Goal: Information Seeking & Learning: Check status

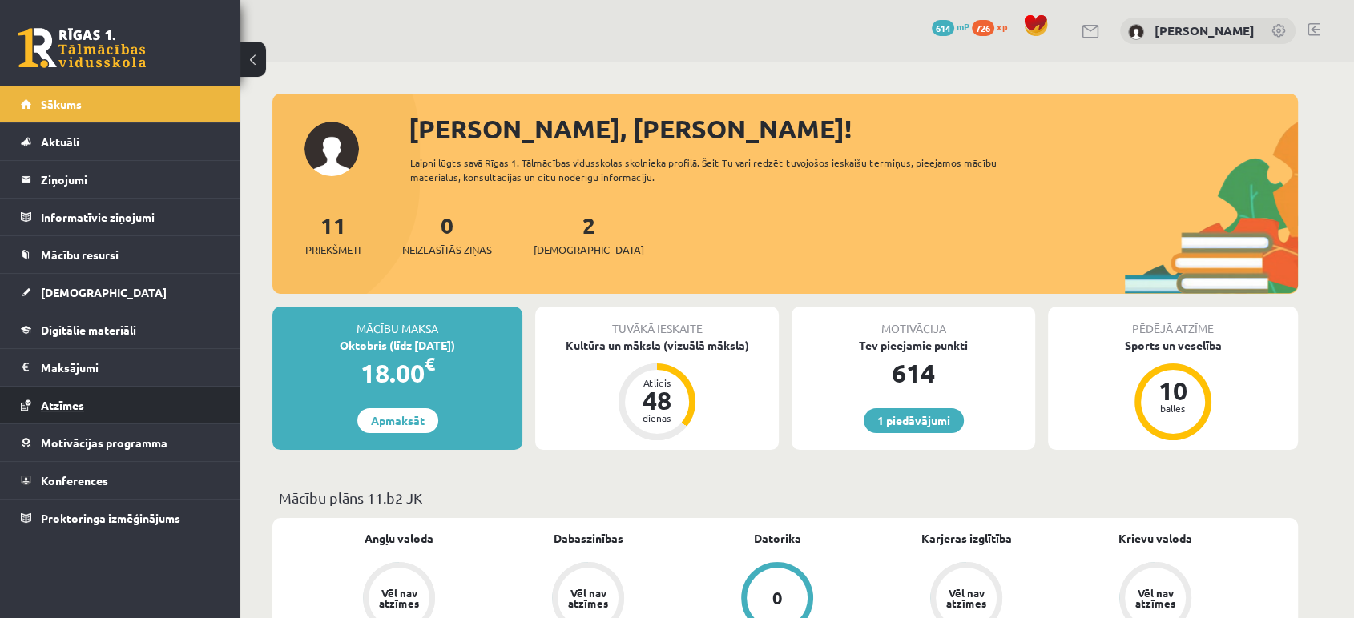
click at [57, 388] on link "Atzīmes" at bounding box center [120, 405] width 199 height 37
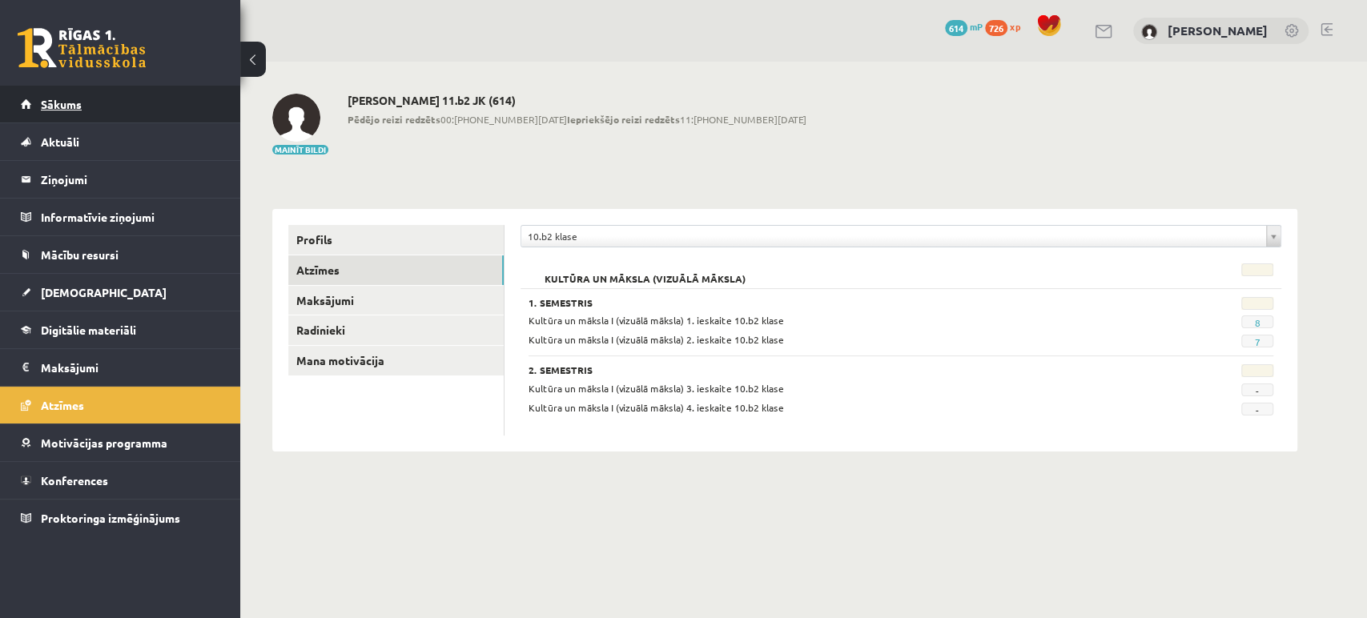
click at [41, 101] on span "Sākums" at bounding box center [61, 104] width 41 height 14
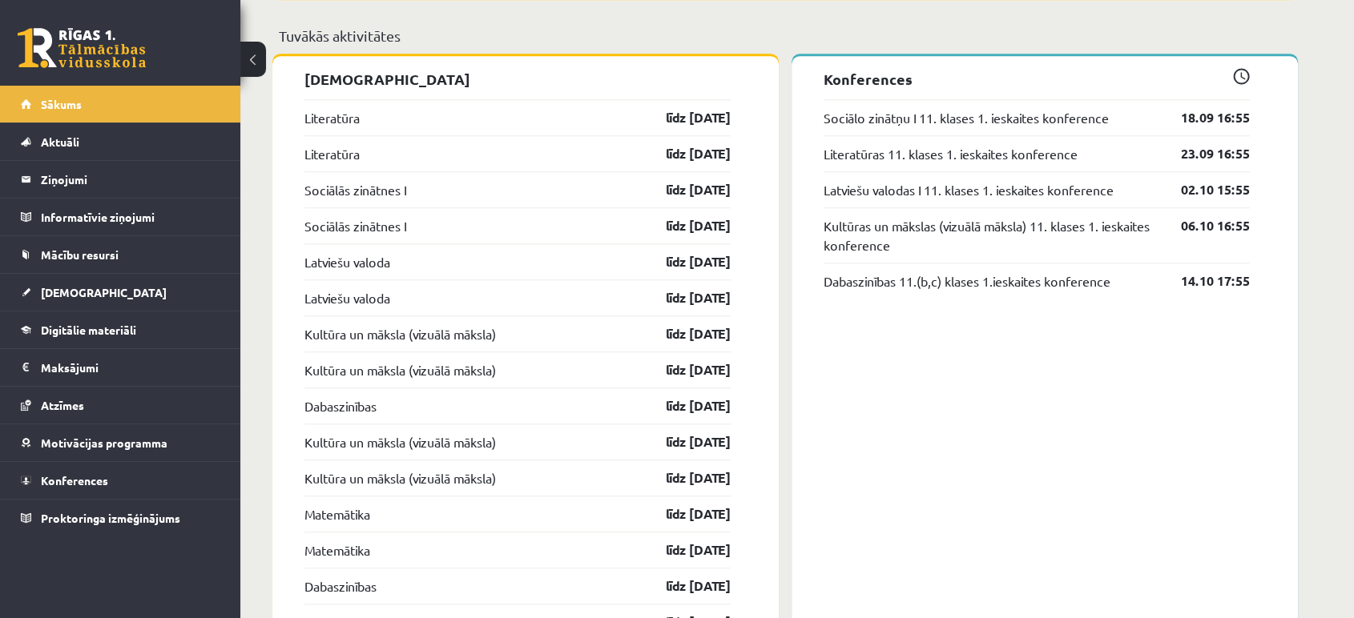
scroll to position [1419, 0]
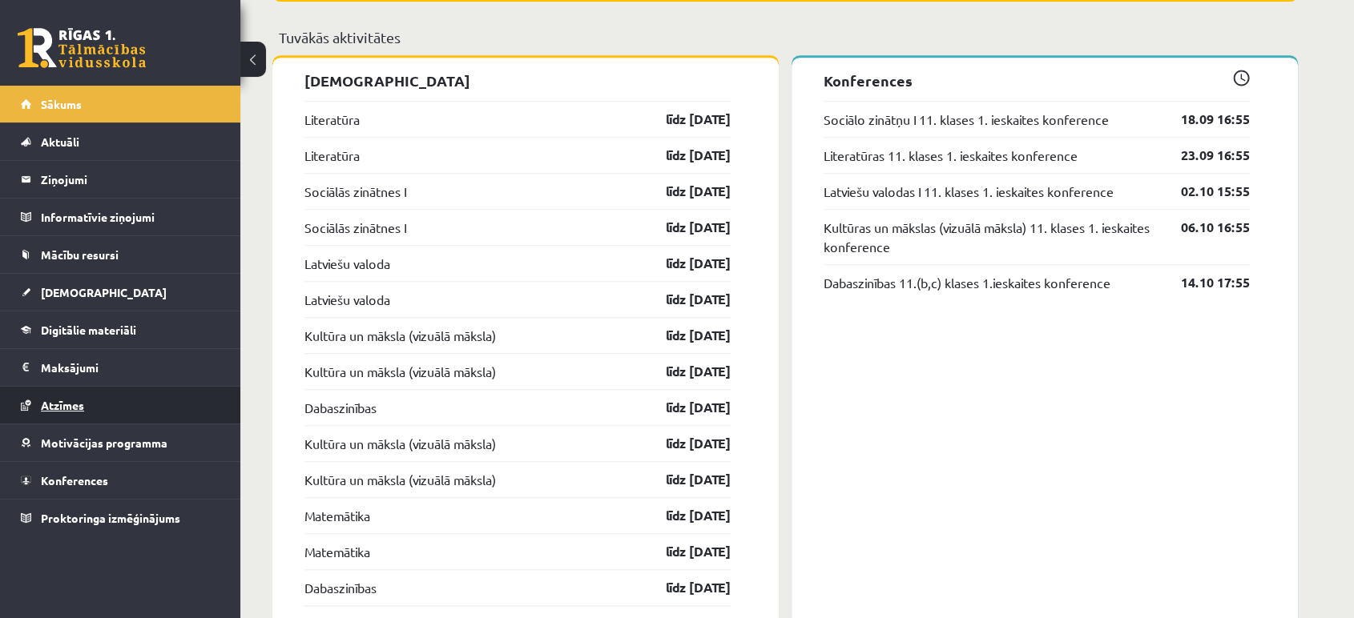
click at [64, 414] on link "Atzīmes" at bounding box center [120, 405] width 199 height 37
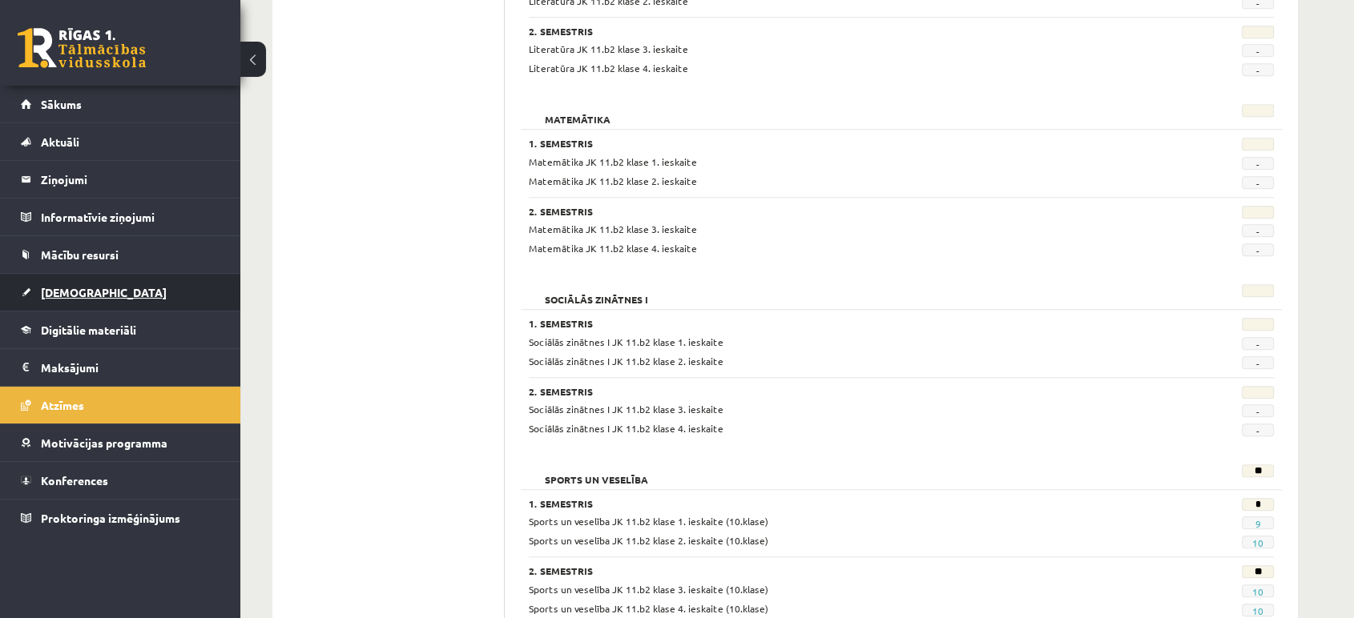
click at [61, 290] on span "[DEMOGRAPHIC_DATA]" at bounding box center [104, 292] width 126 height 14
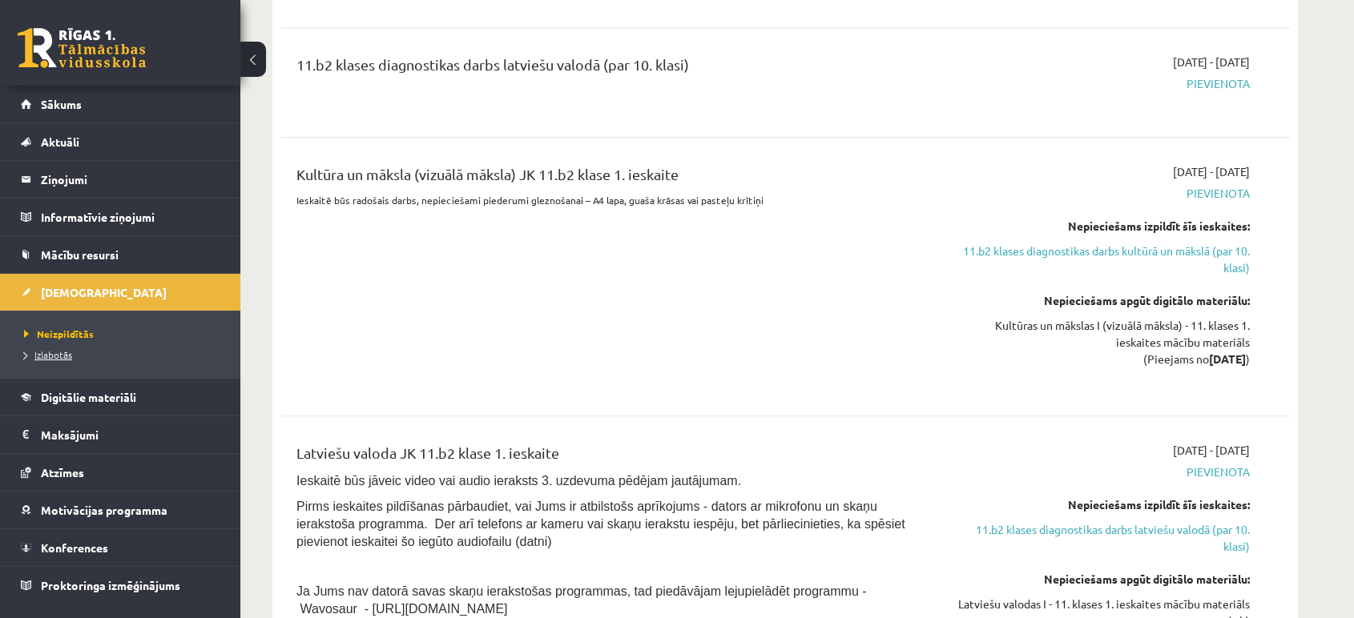
click at [59, 360] on span "Izlabotās" at bounding box center [48, 354] width 48 height 13
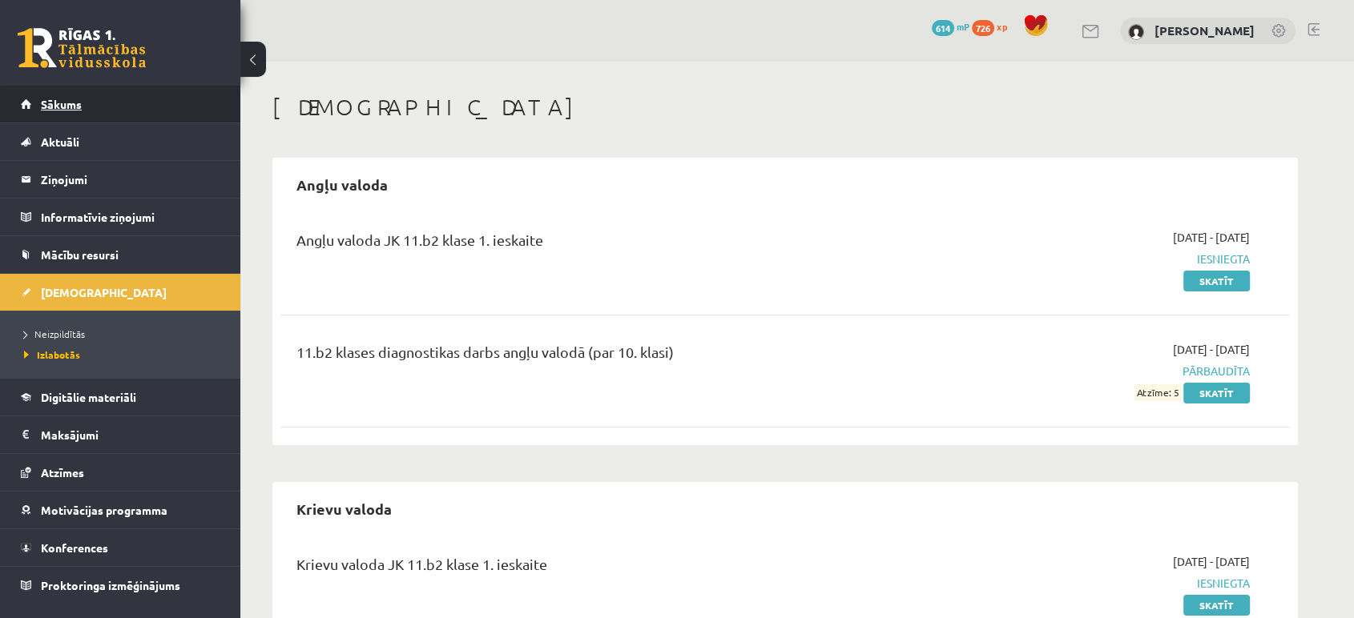
click at [26, 97] on link "Sākums" at bounding box center [120, 104] width 199 height 37
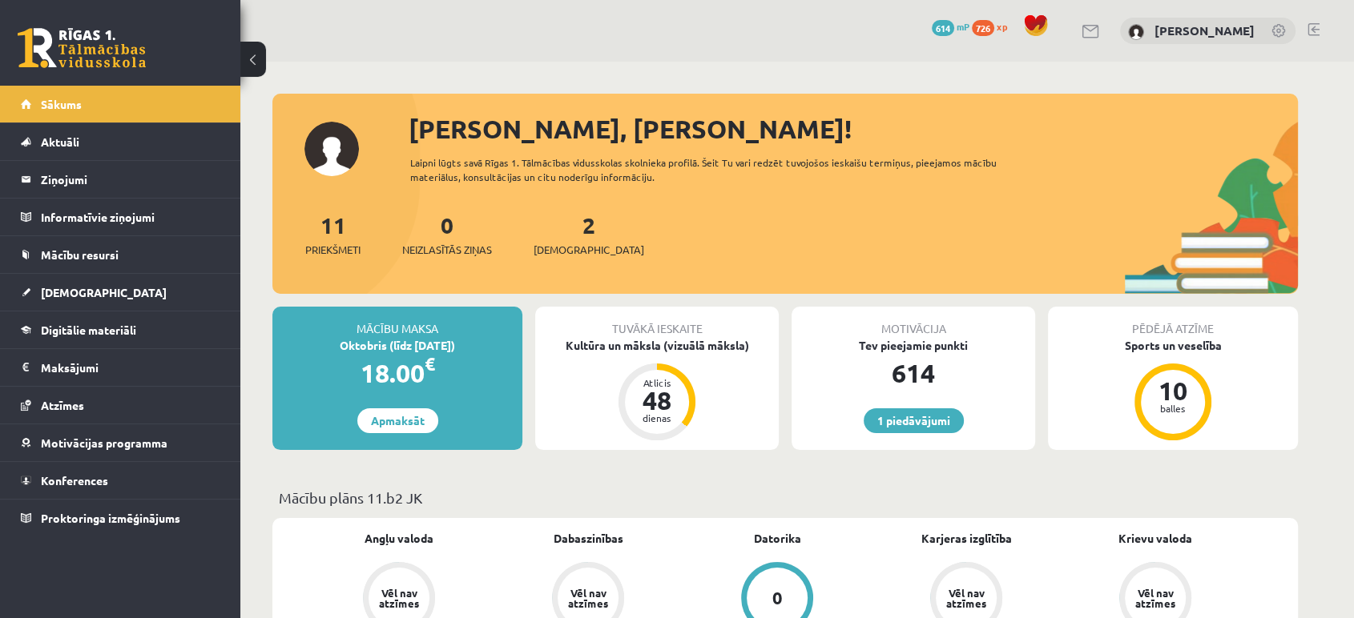
click at [634, 353] on div "Tuvākā ieskaite Kultūra un māksla (vizuālā māksla) Atlicis 48 dienas" at bounding box center [656, 378] width 243 height 143
click at [635, 348] on div "Kultūra un māksla (vizuālā māksla)" at bounding box center [656, 345] width 243 height 17
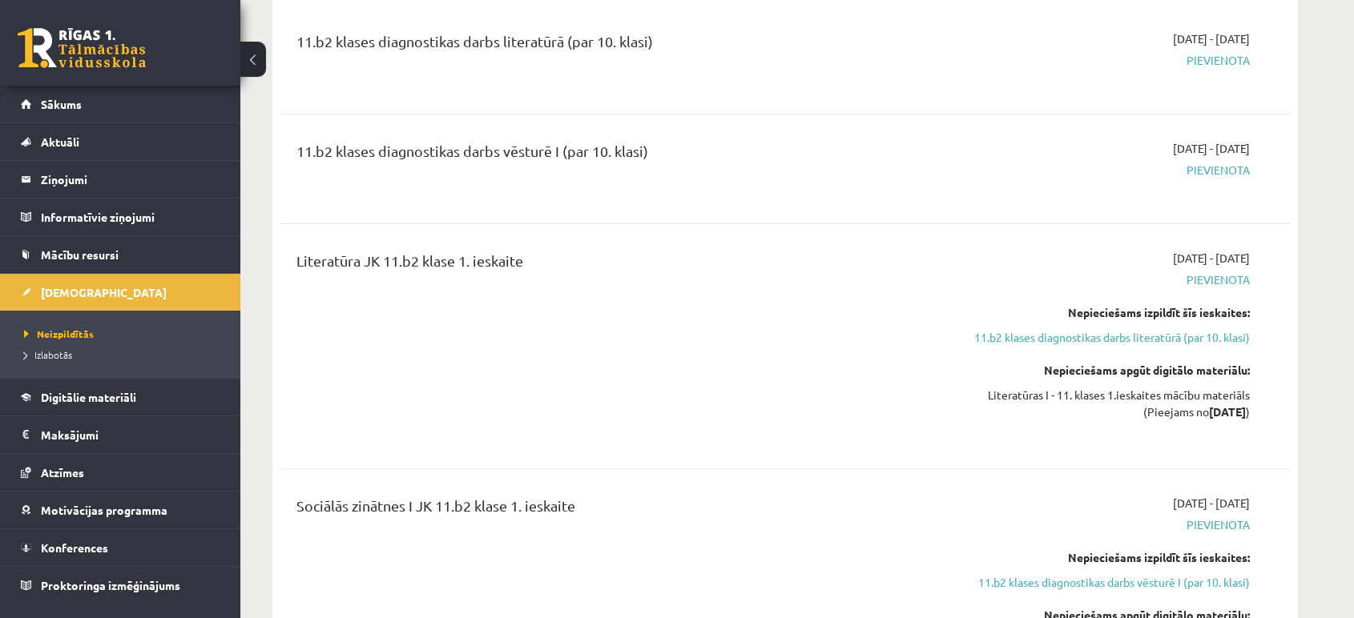
scroll to position [525, 0]
click at [1025, 340] on link "11.b2 klases diagnostikas darbs literatūrā (par 10. klasi)" at bounding box center [1099, 335] width 302 height 17
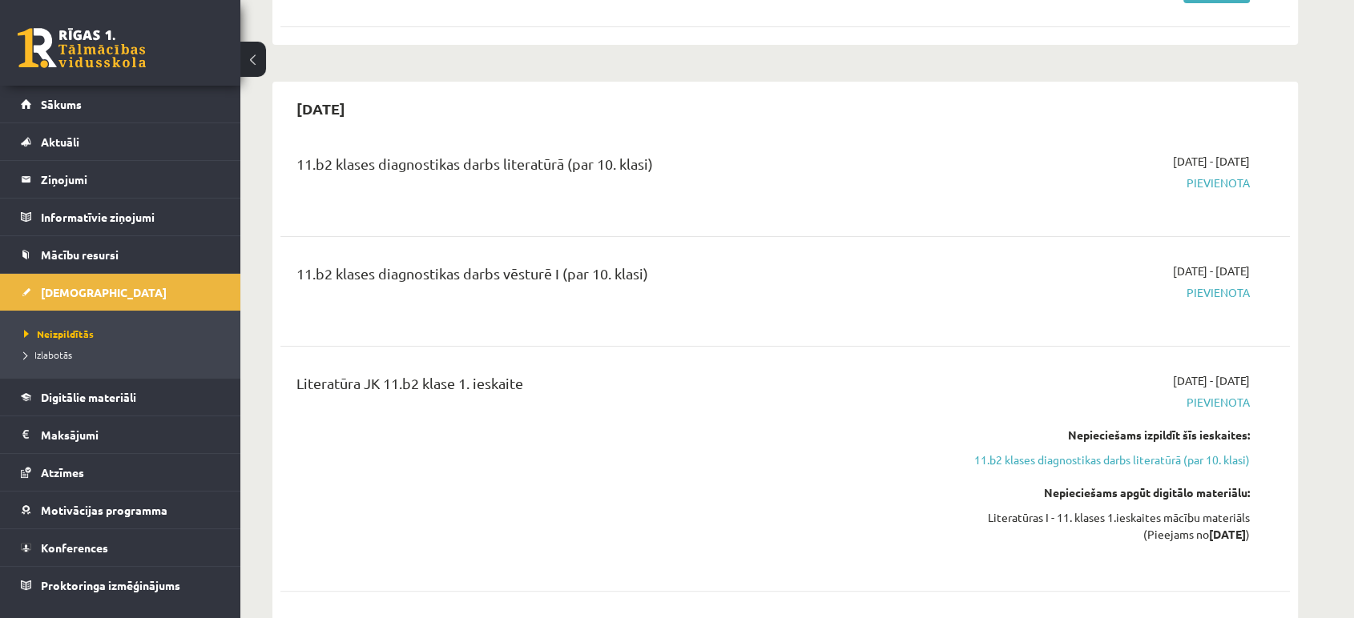
scroll to position [395, 0]
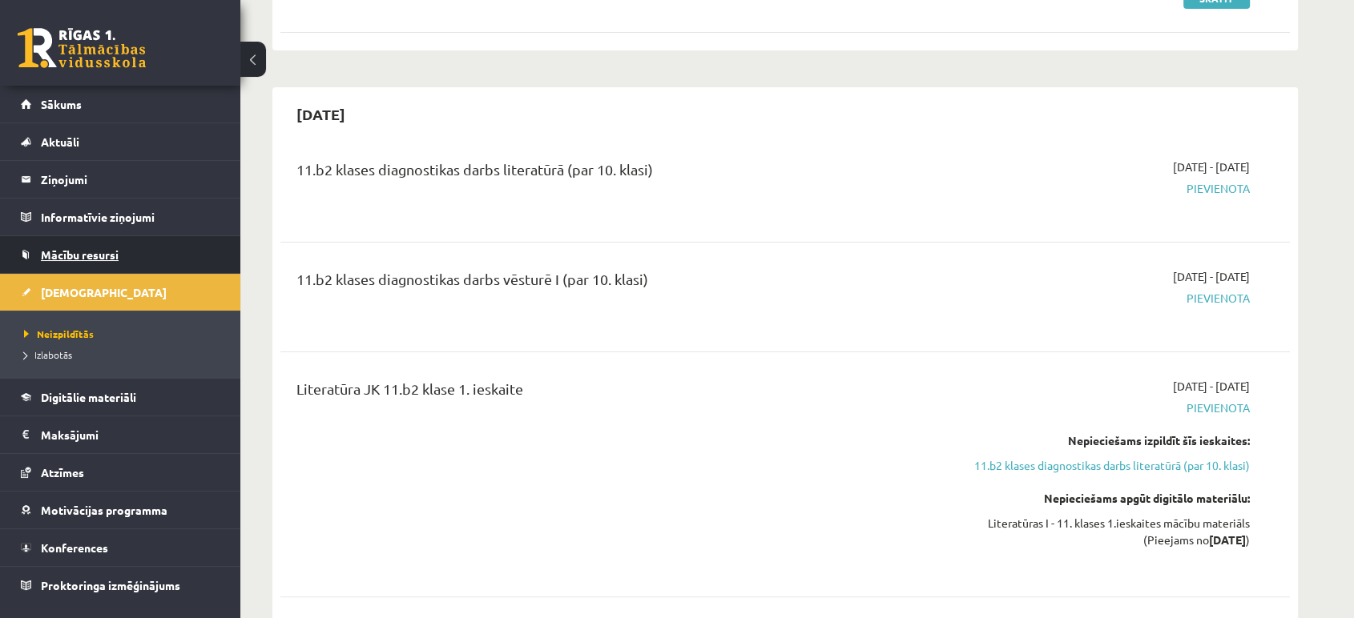
click at [65, 249] on span "Mācību resursi" at bounding box center [80, 254] width 78 height 14
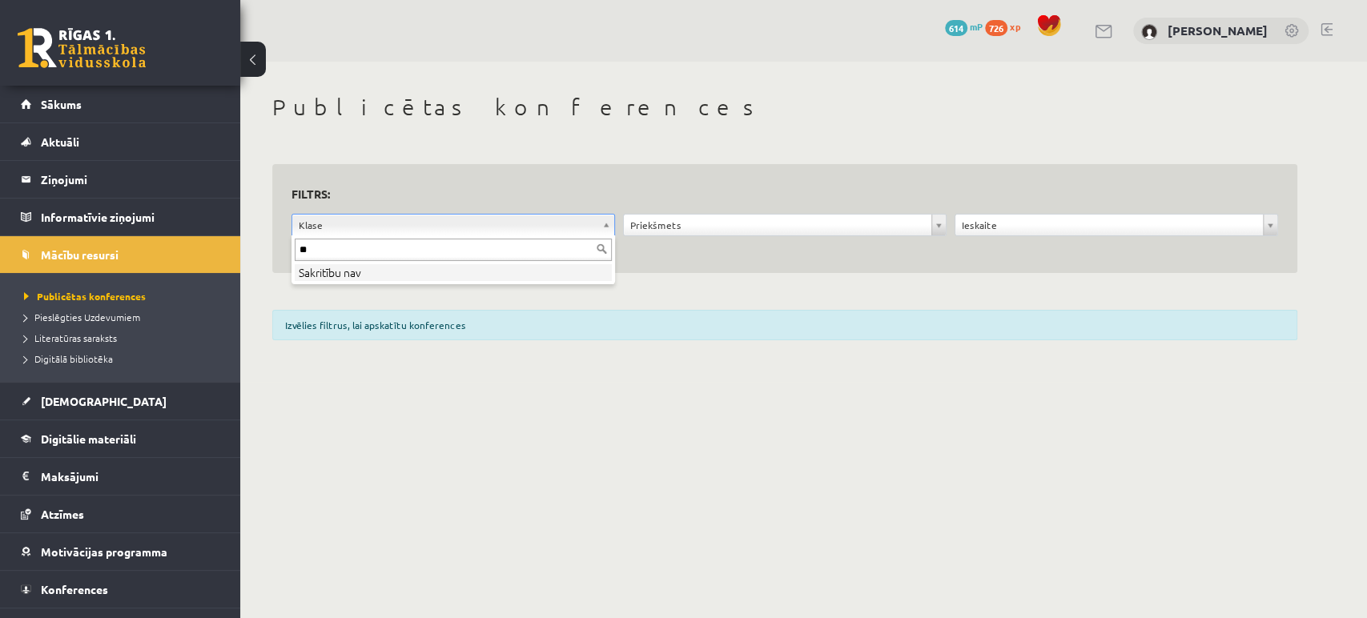
type input "*"
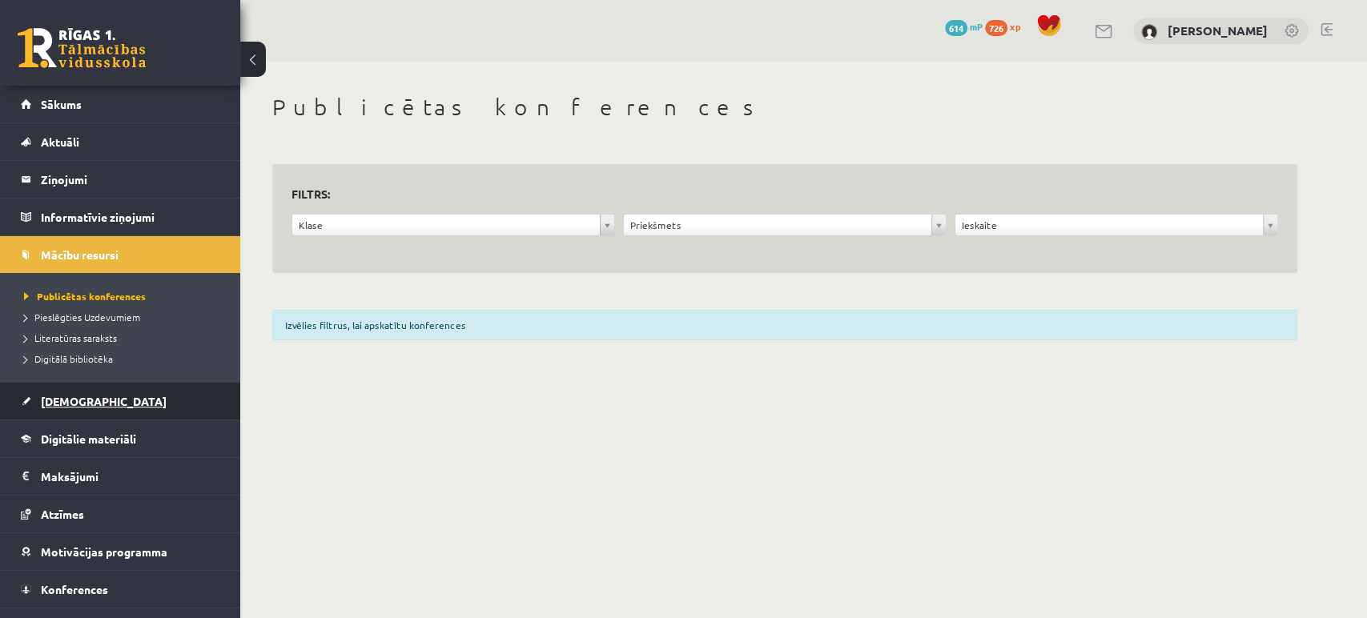
click at [64, 403] on span "[DEMOGRAPHIC_DATA]" at bounding box center [104, 401] width 126 height 14
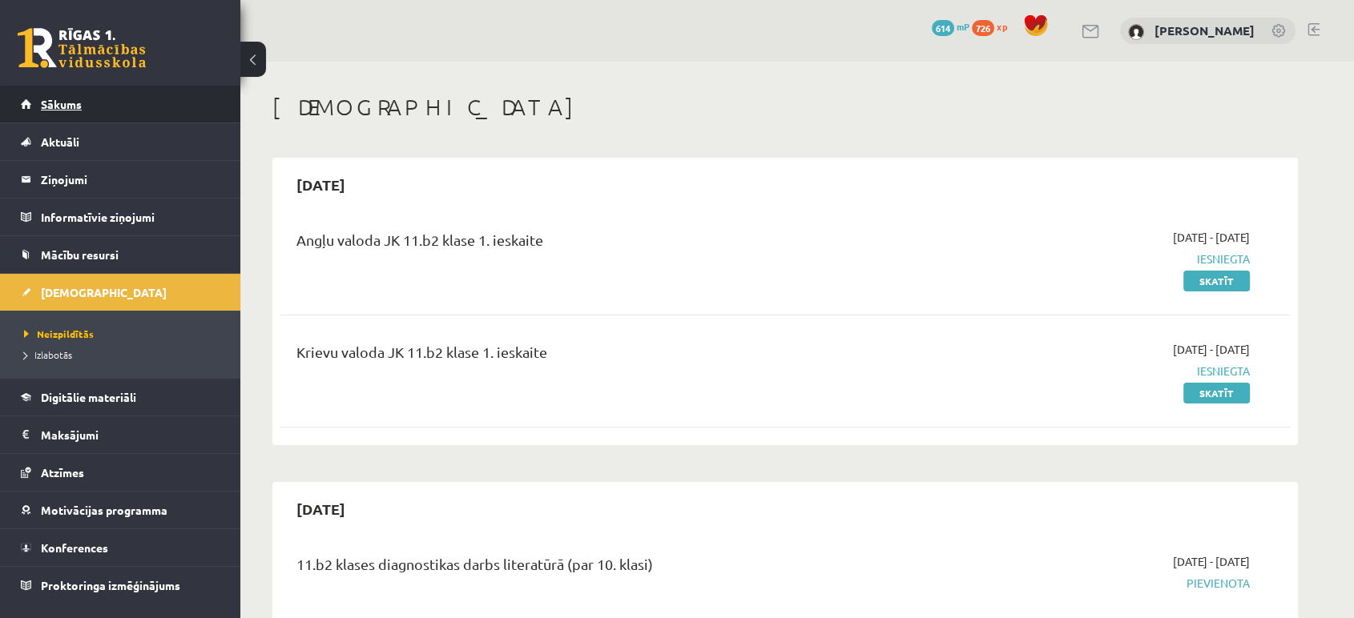
click at [89, 111] on link "Sākums" at bounding box center [120, 104] width 199 height 37
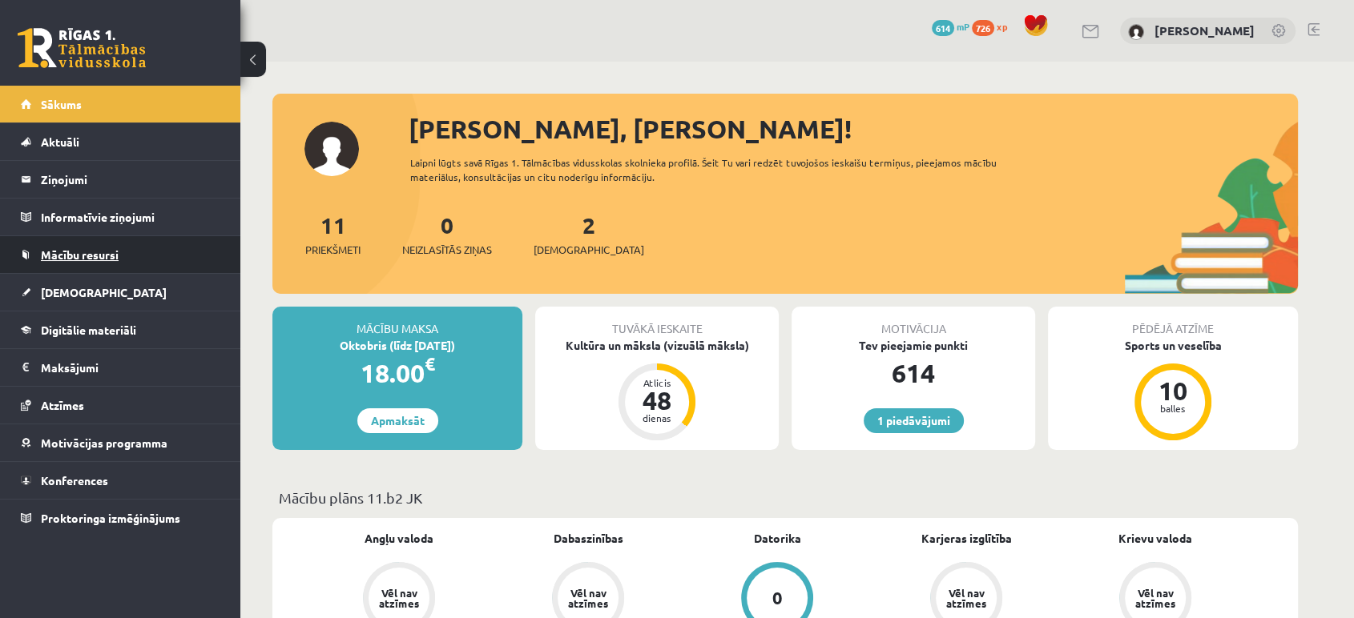
click at [111, 267] on link "Mācību resursi" at bounding box center [120, 254] width 199 height 37
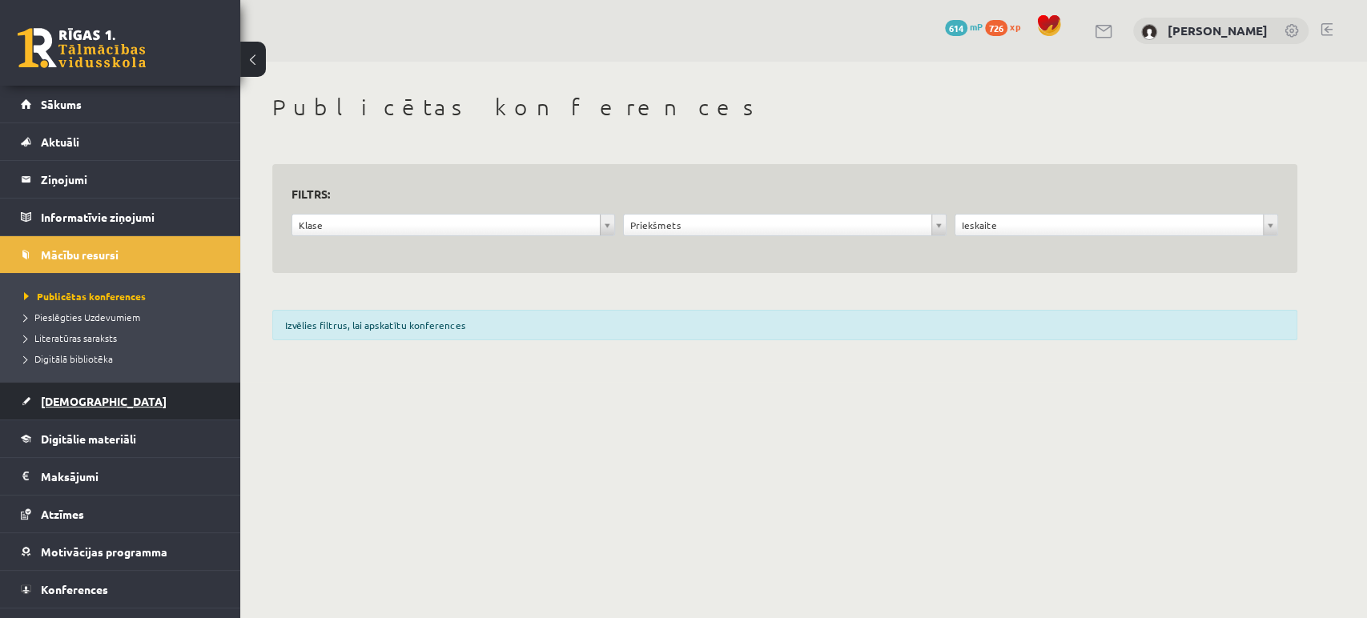
click at [85, 412] on link "[DEMOGRAPHIC_DATA]" at bounding box center [120, 401] width 199 height 37
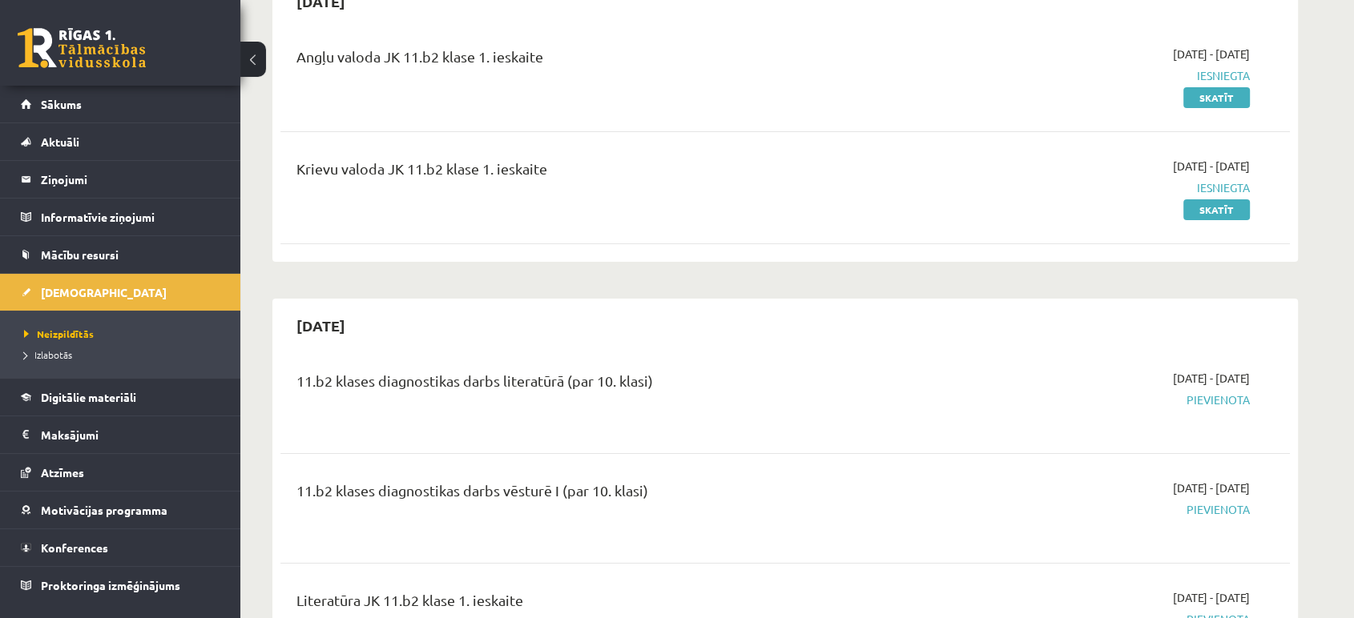
scroll to position [209, 0]
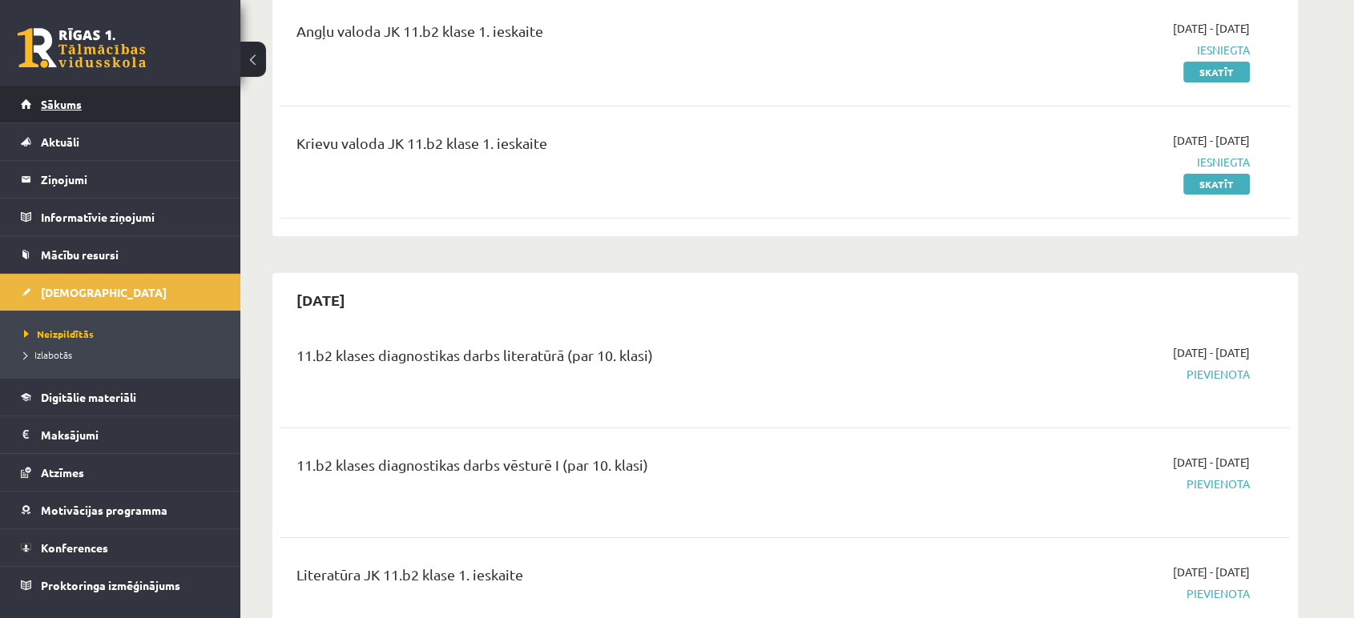
click at [115, 96] on link "Sākums" at bounding box center [120, 104] width 199 height 37
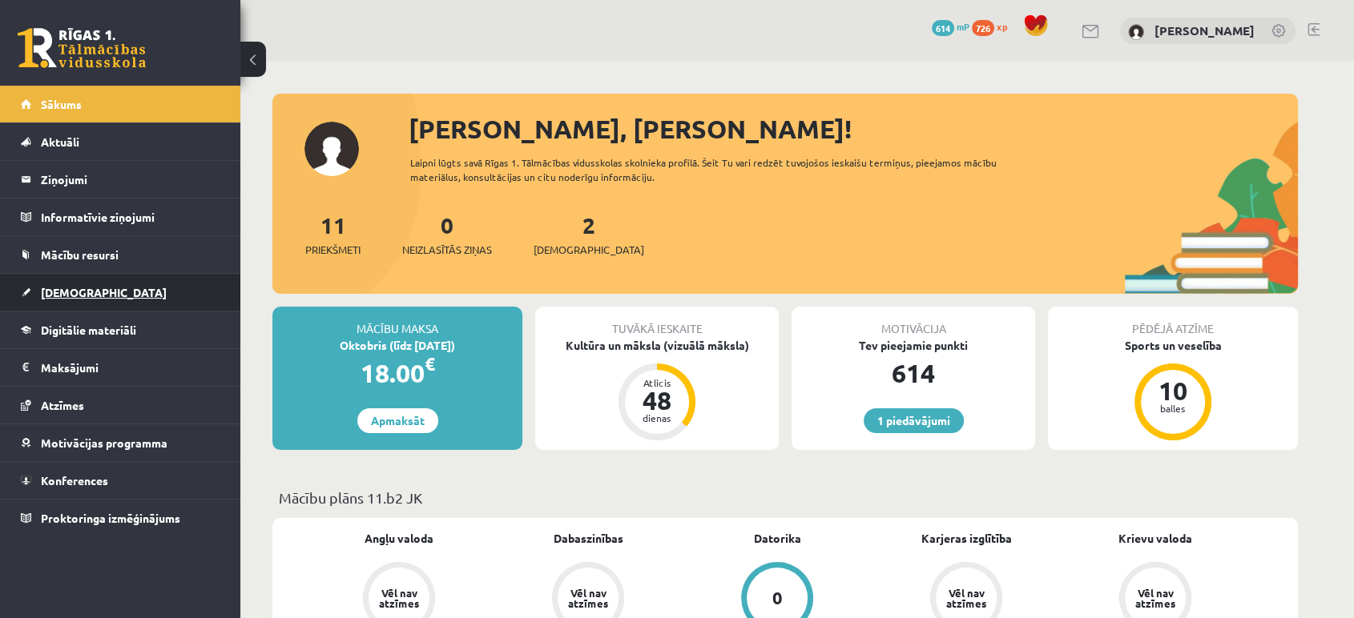
click at [155, 276] on link "[DEMOGRAPHIC_DATA]" at bounding box center [120, 292] width 199 height 37
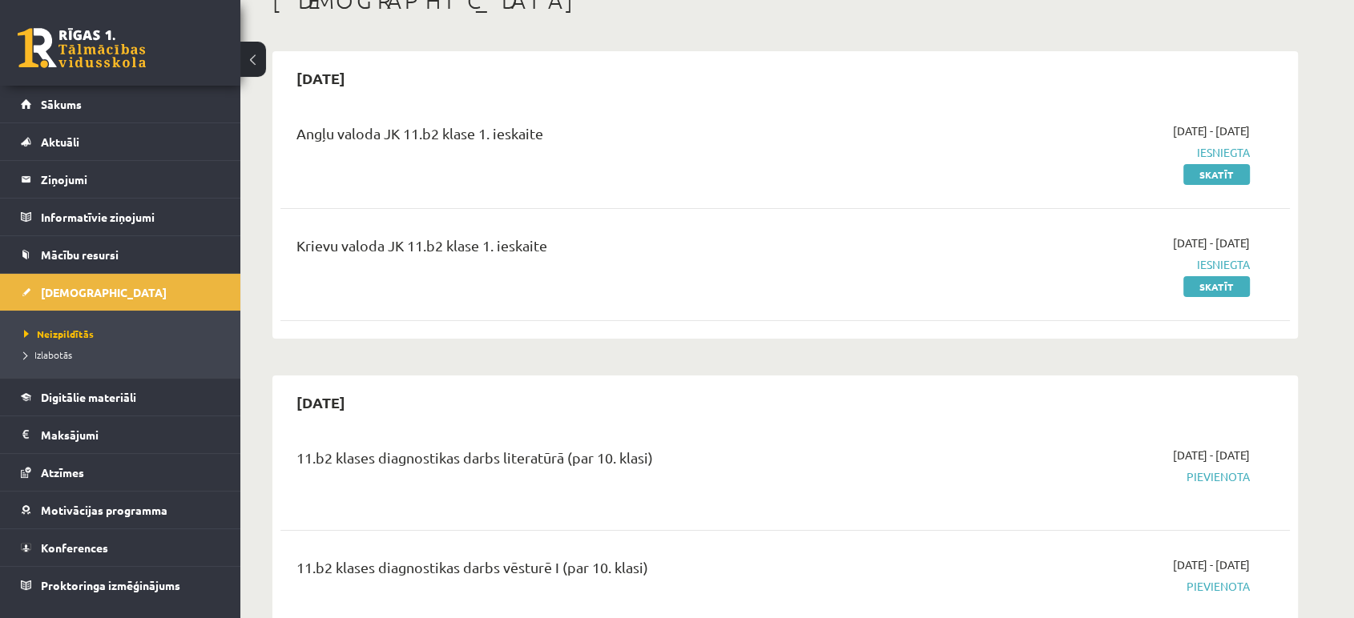
scroll to position [105, 0]
